Goal: Task Accomplishment & Management: Complete application form

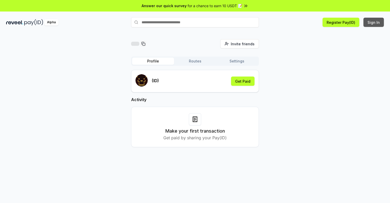
click at [374, 22] on button "Sign In" at bounding box center [374, 22] width 20 height 9
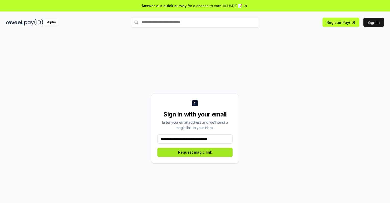
type input "**********"
click at [195, 152] on button "Request magic link" at bounding box center [195, 152] width 75 height 9
